Goal: Task Accomplishment & Management: Complete application form

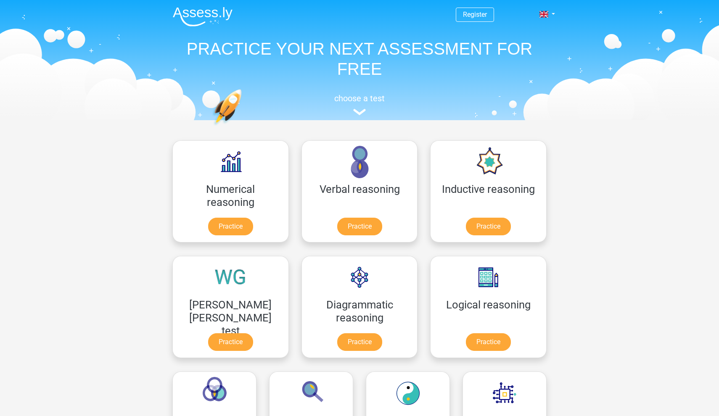
click at [221, 226] on link "Practice" at bounding box center [230, 227] width 45 height 18
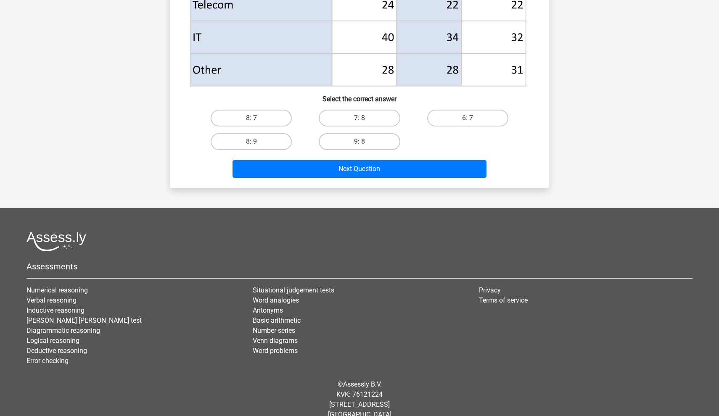
scroll to position [433, 0]
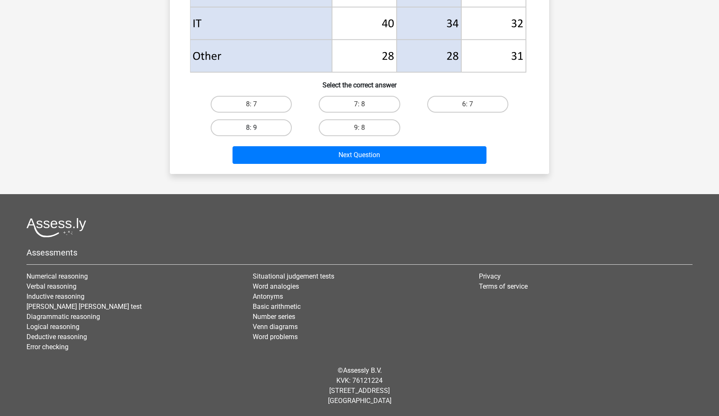
click at [263, 132] on label "8: 9" at bounding box center [251, 127] width 81 height 17
click at [257, 132] on input "8: 9" at bounding box center [253, 130] width 5 height 5
radio input "true"
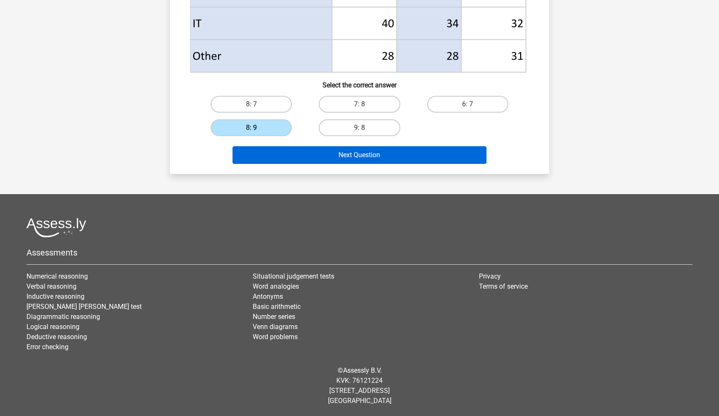
click at [290, 154] on button "Next Question" at bounding box center [359, 155] width 254 height 18
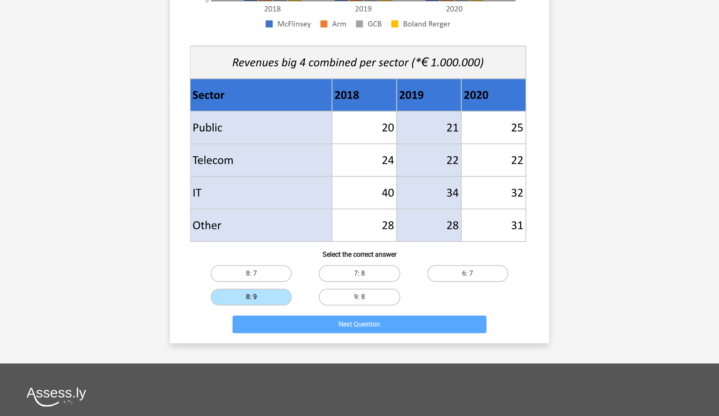
scroll to position [259, 0]
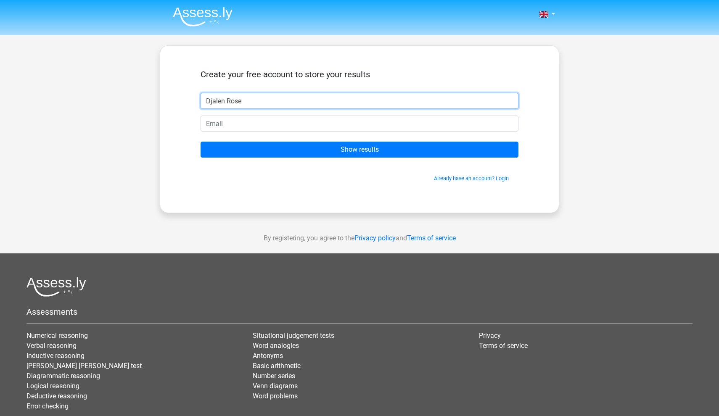
type input "Djalen Rose"
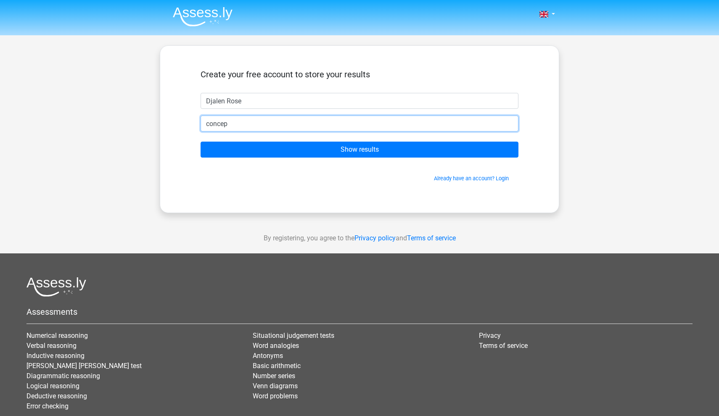
type input "concepc"
type input "concepciondjrose@gmail.com"
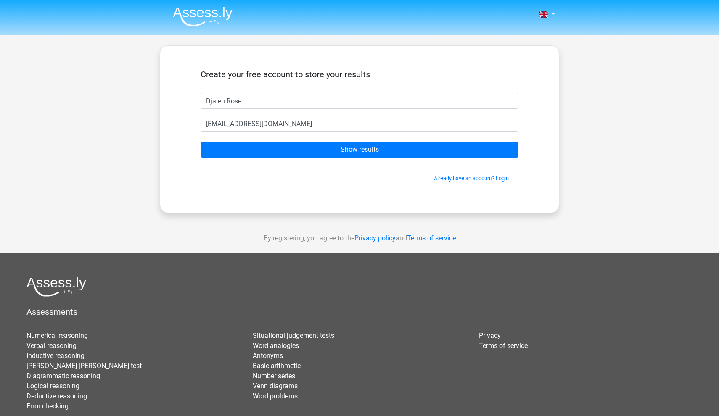
click at [285, 140] on form "Create your free account to store your results Djalen Rose concepciondjrose@gma…" at bounding box center [360, 125] width 318 height 113
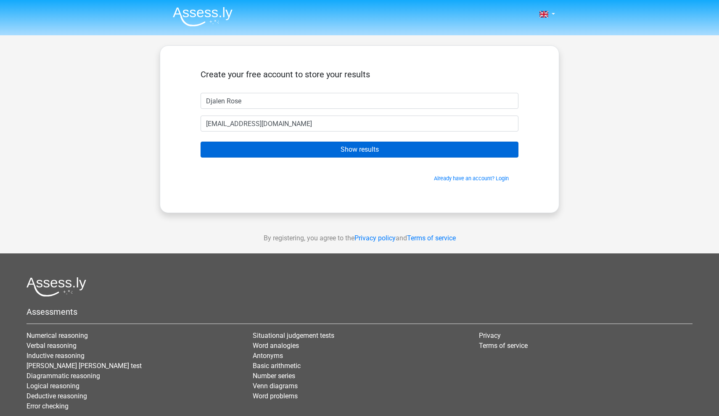
click at [286, 151] on input "Show results" at bounding box center [360, 150] width 318 height 16
click at [385, 149] on input "Show results" at bounding box center [360, 150] width 318 height 16
